Goal: Find specific page/section

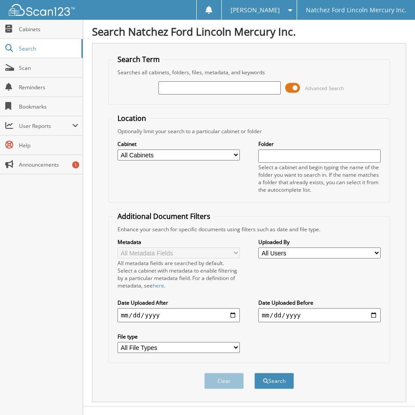
click at [187, 88] on input "text" at bounding box center [219, 87] width 122 height 13
type input "100016"
click at [254, 373] on button "Search" at bounding box center [274, 381] width 40 height 16
click at [29, 29] on span "Cabinets" at bounding box center [48, 29] width 59 height 7
